Goal: Task Accomplishment & Management: Use online tool/utility

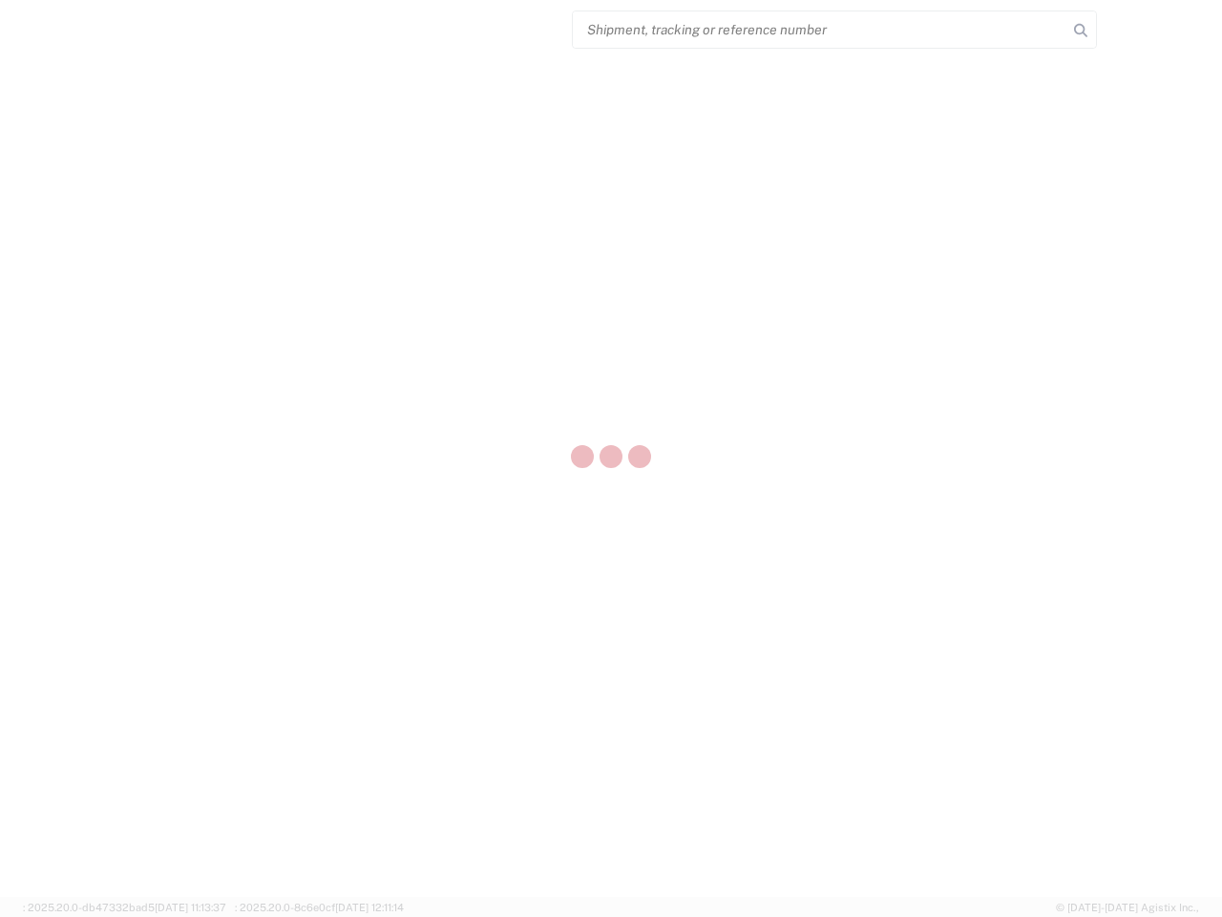
select select "US"
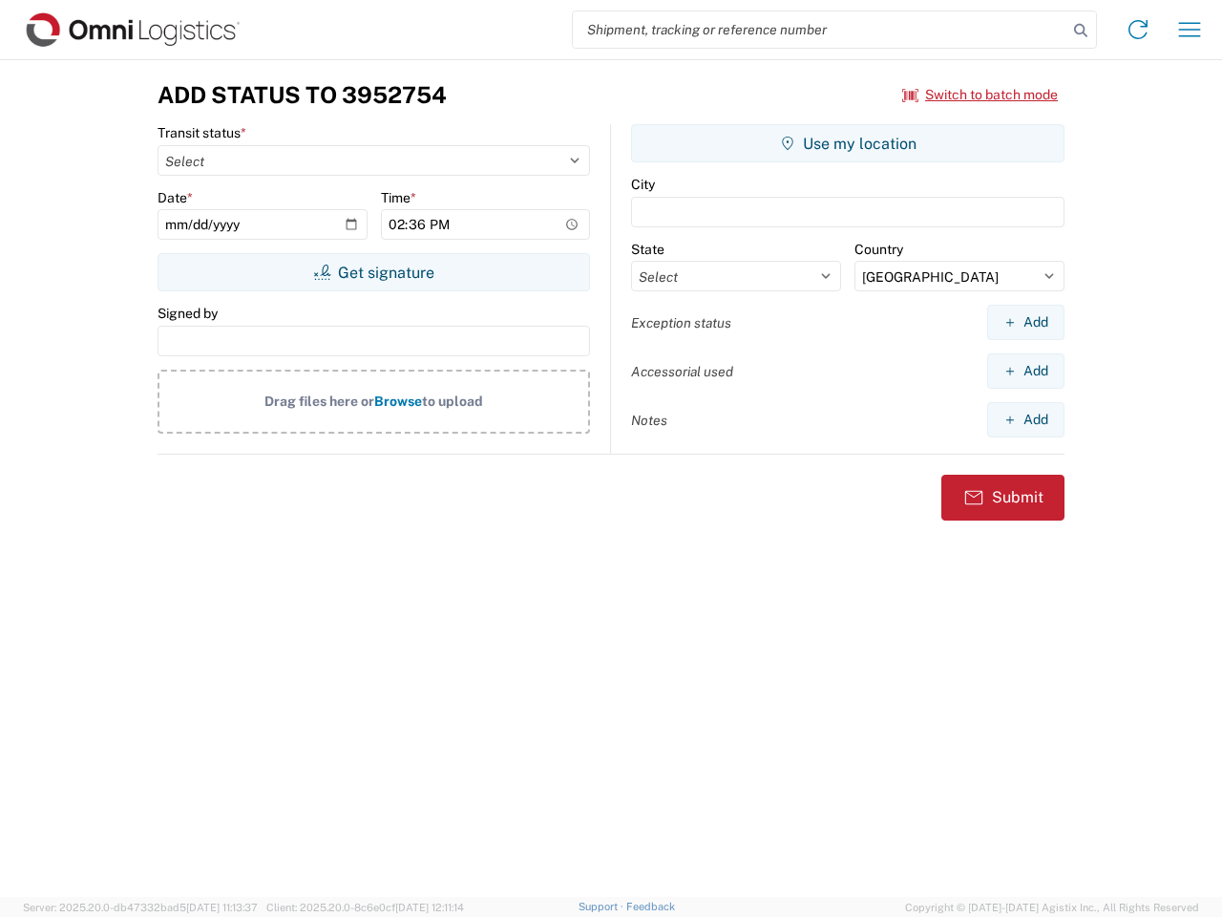
click at [820, 30] on input "search" at bounding box center [820, 29] width 495 height 36
click at [1081, 31] on icon at bounding box center [1081, 30] width 27 height 27
click at [1138, 30] on icon at bounding box center [1138, 29] width 31 height 31
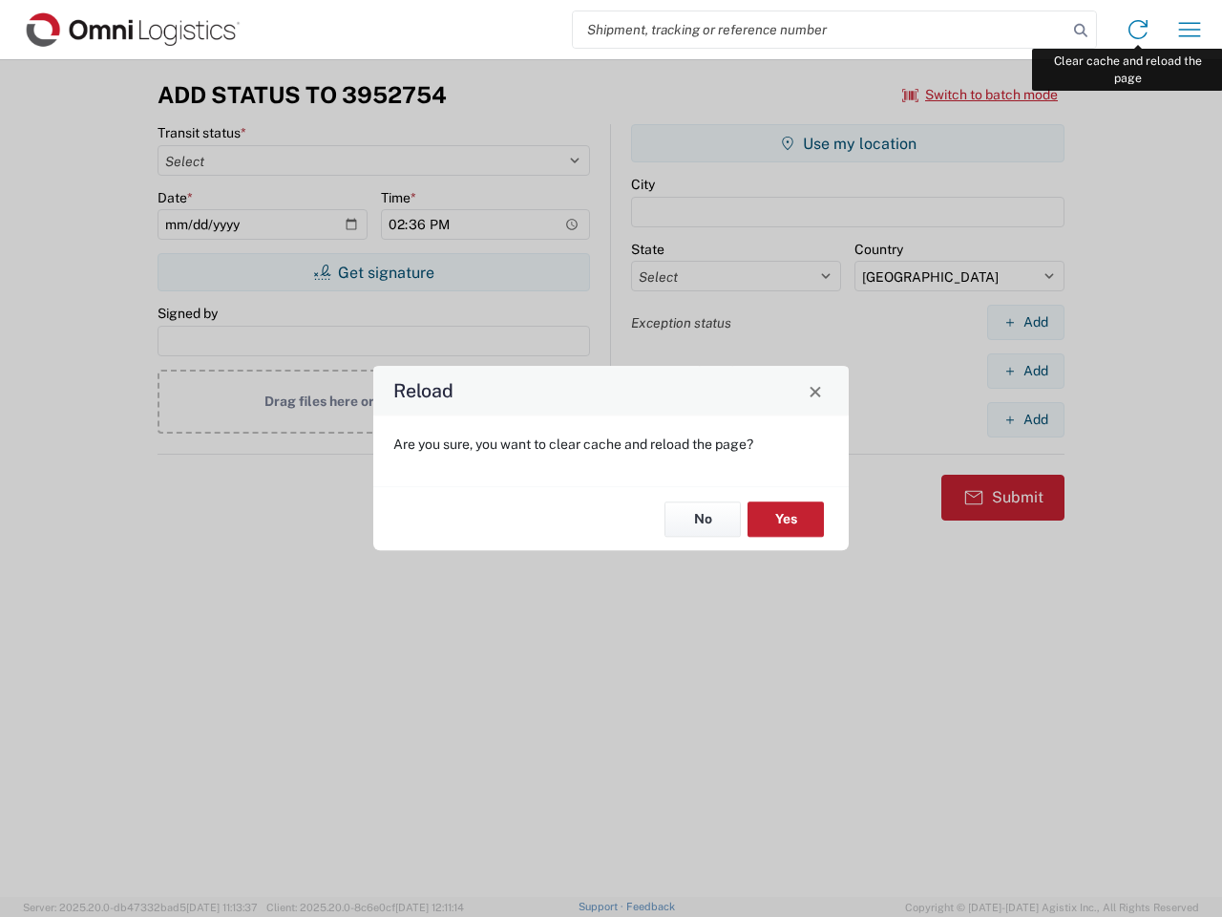
click at [1190, 30] on div "Reload Are you sure, you want to clear cache and reload the page? No Yes" at bounding box center [611, 458] width 1222 height 917
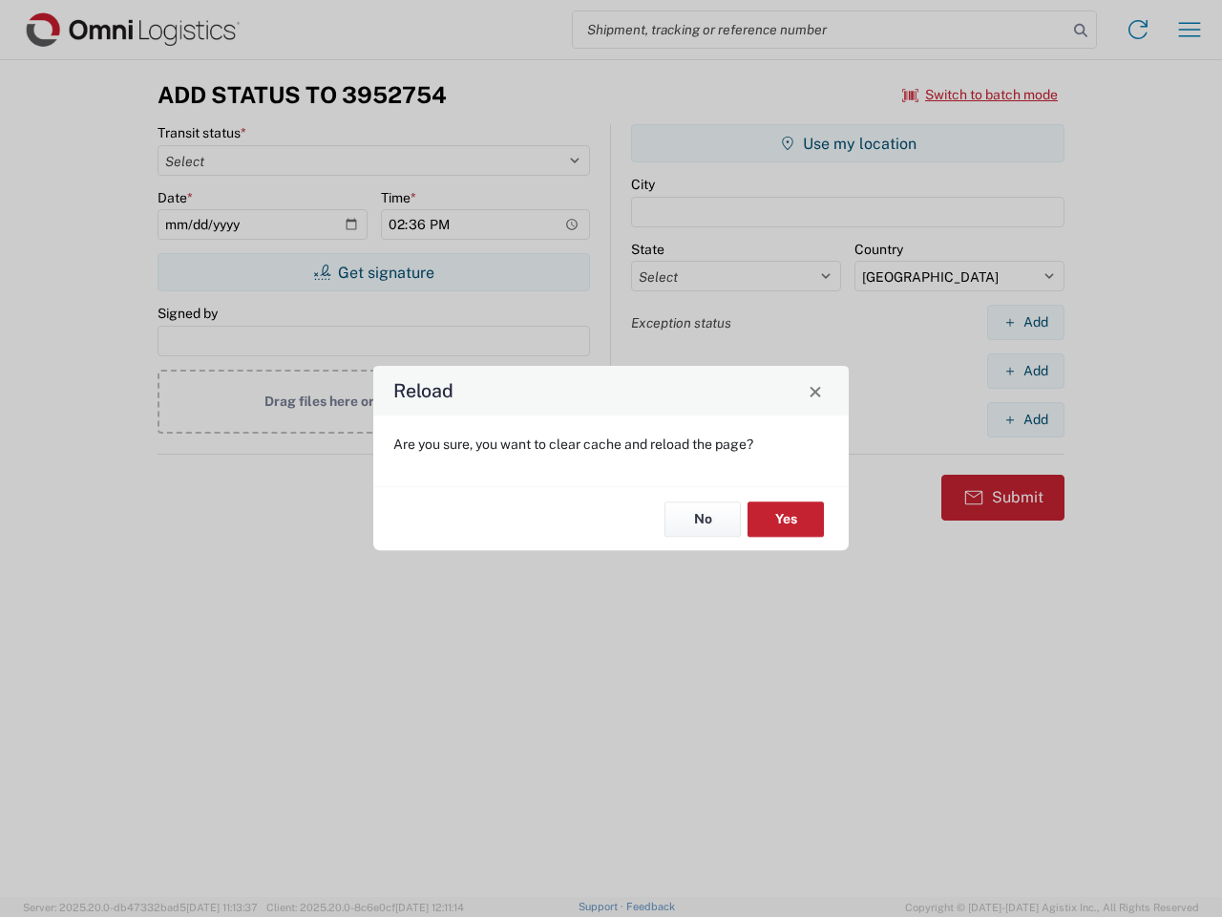
click at [981, 95] on div "Reload Are you sure, you want to clear cache and reload the page? No Yes" at bounding box center [611, 458] width 1222 height 917
click at [373, 272] on div "Reload Are you sure, you want to clear cache and reload the page? No Yes" at bounding box center [611, 458] width 1222 height 917
click at [848, 143] on div "Reload Are you sure, you want to clear cache and reload the page? No Yes" at bounding box center [611, 458] width 1222 height 917
click at [1026, 322] on div "Reload Are you sure, you want to clear cache and reload the page? No Yes" at bounding box center [611, 458] width 1222 height 917
click at [1026, 371] on div "Reload Are you sure, you want to clear cache and reload the page? No Yes" at bounding box center [611, 458] width 1222 height 917
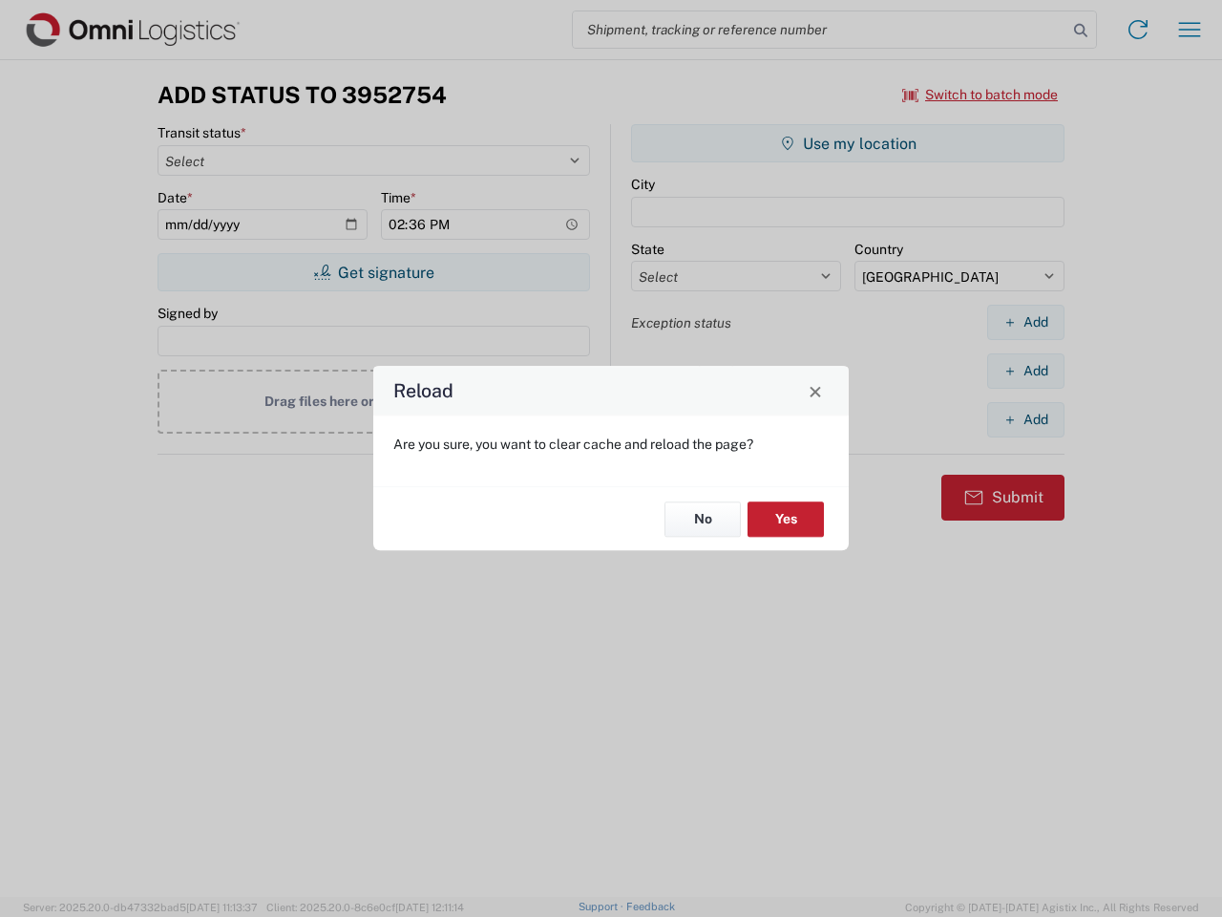
click at [1026, 419] on div "Reload Are you sure, you want to clear cache and reload the page? No Yes" at bounding box center [611, 458] width 1222 height 917
